Goal: Information Seeking & Learning: Understand process/instructions

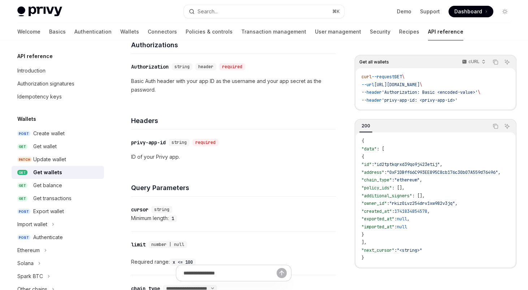
scroll to position [99, 0]
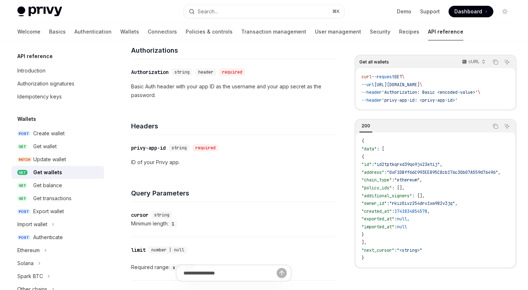
click at [384, 174] on span ""address"" at bounding box center [373, 173] width 23 height 6
click at [264, 215] on div "​ cursor string" at bounding box center [230, 215] width 198 height 9
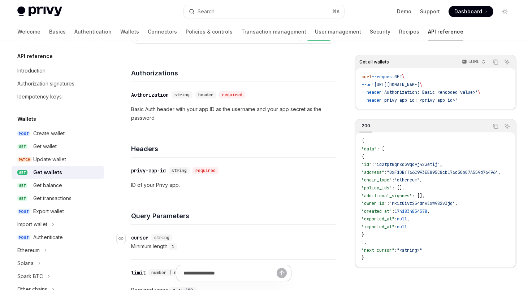
scroll to position [55, 0]
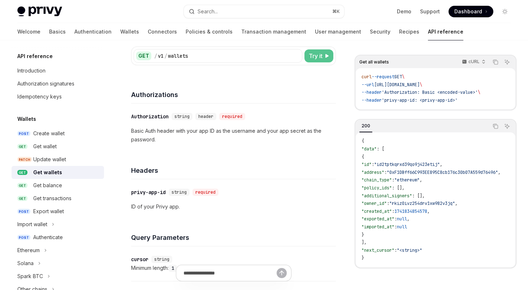
click at [313, 59] on span "Try it" at bounding box center [316, 56] width 14 height 9
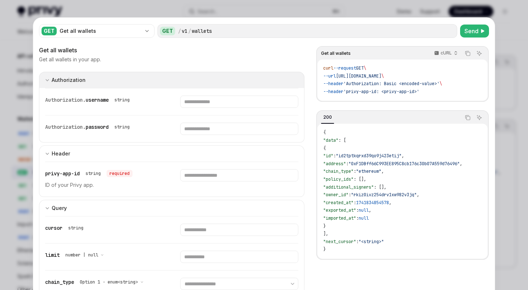
click at [251, 82] on button "Authorization appSecretAuth" at bounding box center [172, 80] width 266 height 16
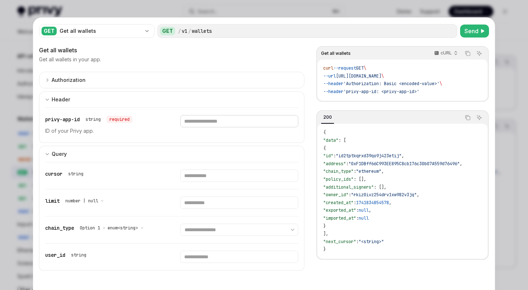
click at [227, 122] on input "Enter privy-app-id" at bounding box center [239, 121] width 118 height 12
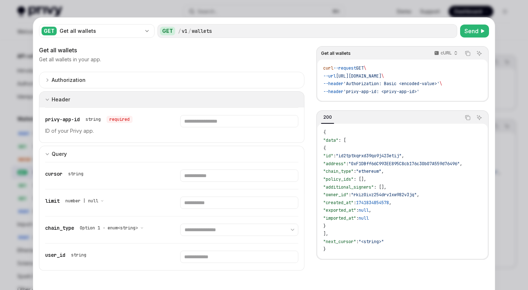
click at [229, 95] on button "Header" at bounding box center [172, 99] width 266 height 16
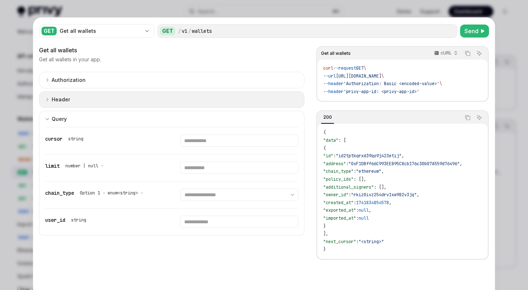
click at [219, 102] on button "Header" at bounding box center [172, 99] width 266 height 17
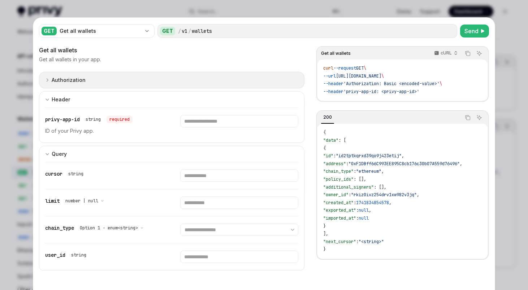
click at [164, 83] on button "Authorization appSecretAuth" at bounding box center [172, 80] width 266 height 17
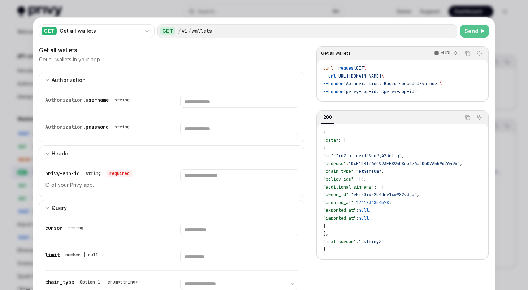
click at [472, 36] on button "Send" at bounding box center [474, 31] width 29 height 13
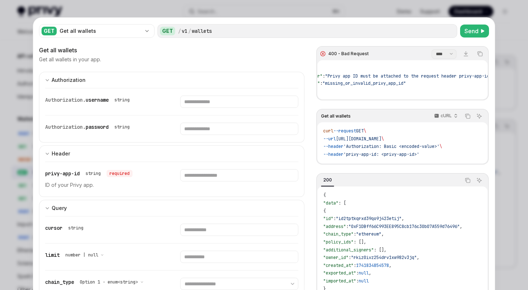
scroll to position [0, 37]
click at [469, 119] on icon "Copy the contents from the code block" at bounding box center [468, 116] width 6 height 6
click at [517, 150] on div at bounding box center [264, 145] width 528 height 290
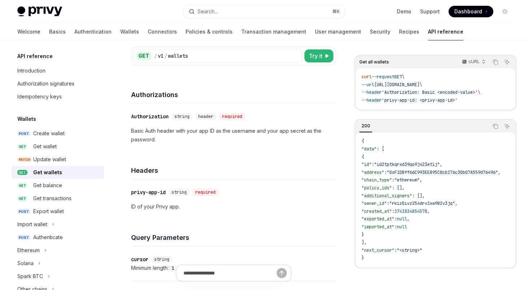
scroll to position [45, 0]
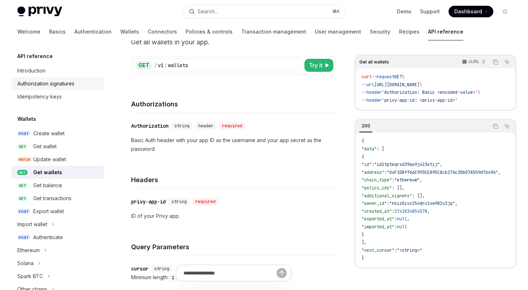
click at [37, 83] on div "Authorization signatures" at bounding box center [45, 83] width 57 height 9
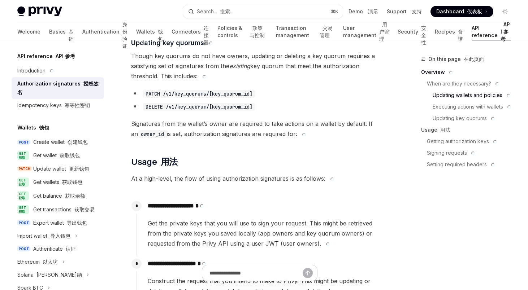
scroll to position [572, 0]
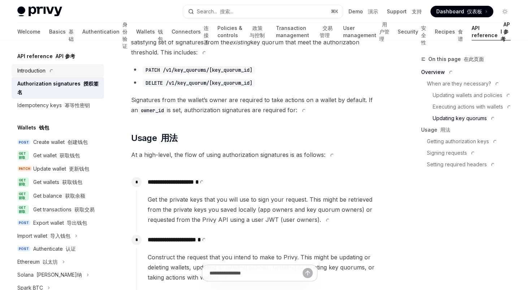
click at [34, 75] on link "Introduction" at bounding box center [58, 70] width 92 height 13
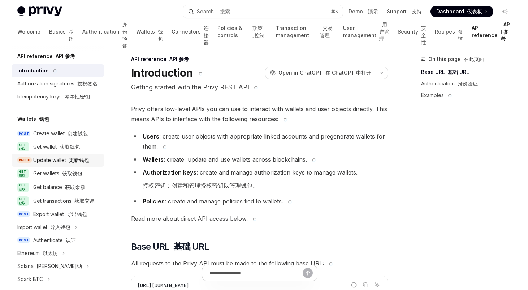
click at [60, 163] on div "Update wallet 更新钱包" at bounding box center [61, 160] width 56 height 9
type textarea "*"
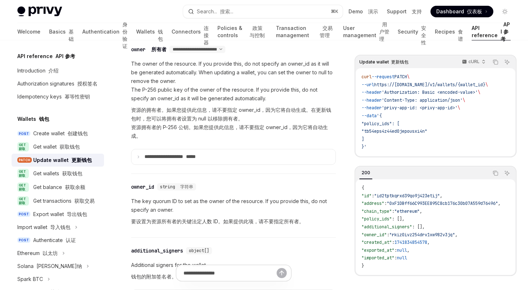
scroll to position [527, 0]
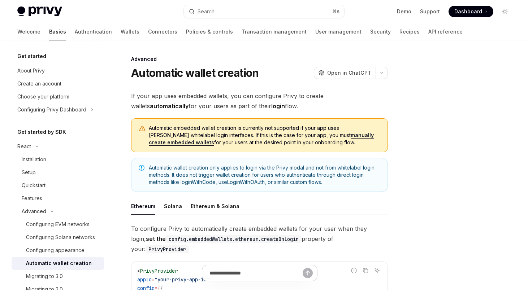
type textarea "*"
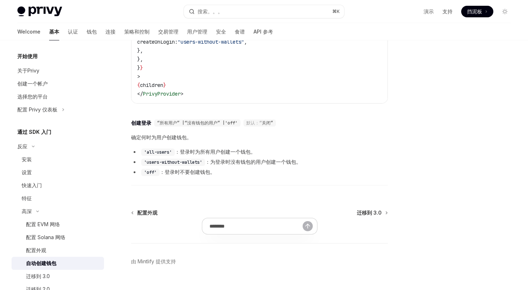
scroll to position [252, 0]
